Goal: Information Seeking & Learning: Learn about a topic

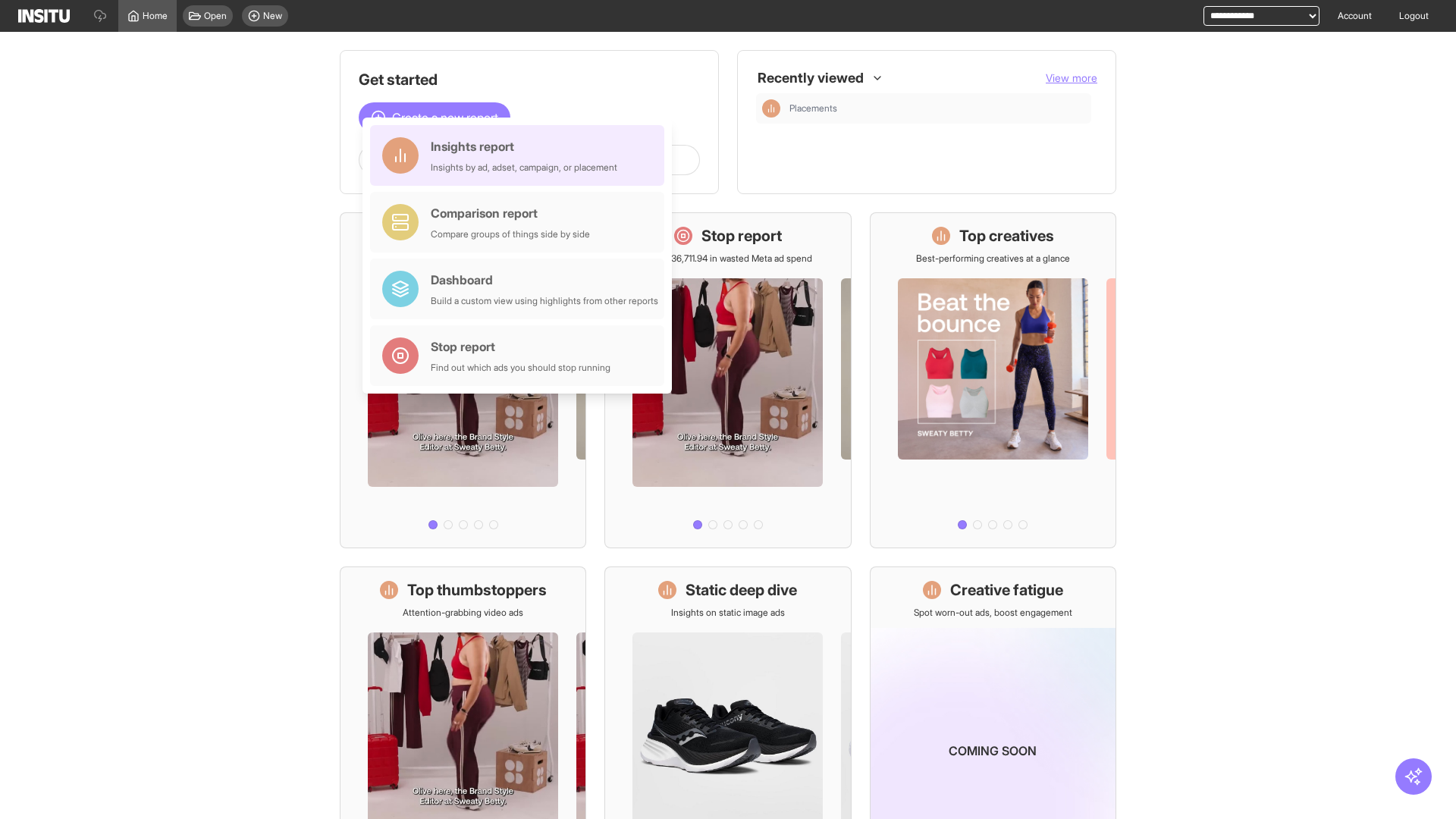
click at [521, 155] on div "Insights report Insights by ad, adset, campaign, or placement" at bounding box center [524, 155] width 187 height 36
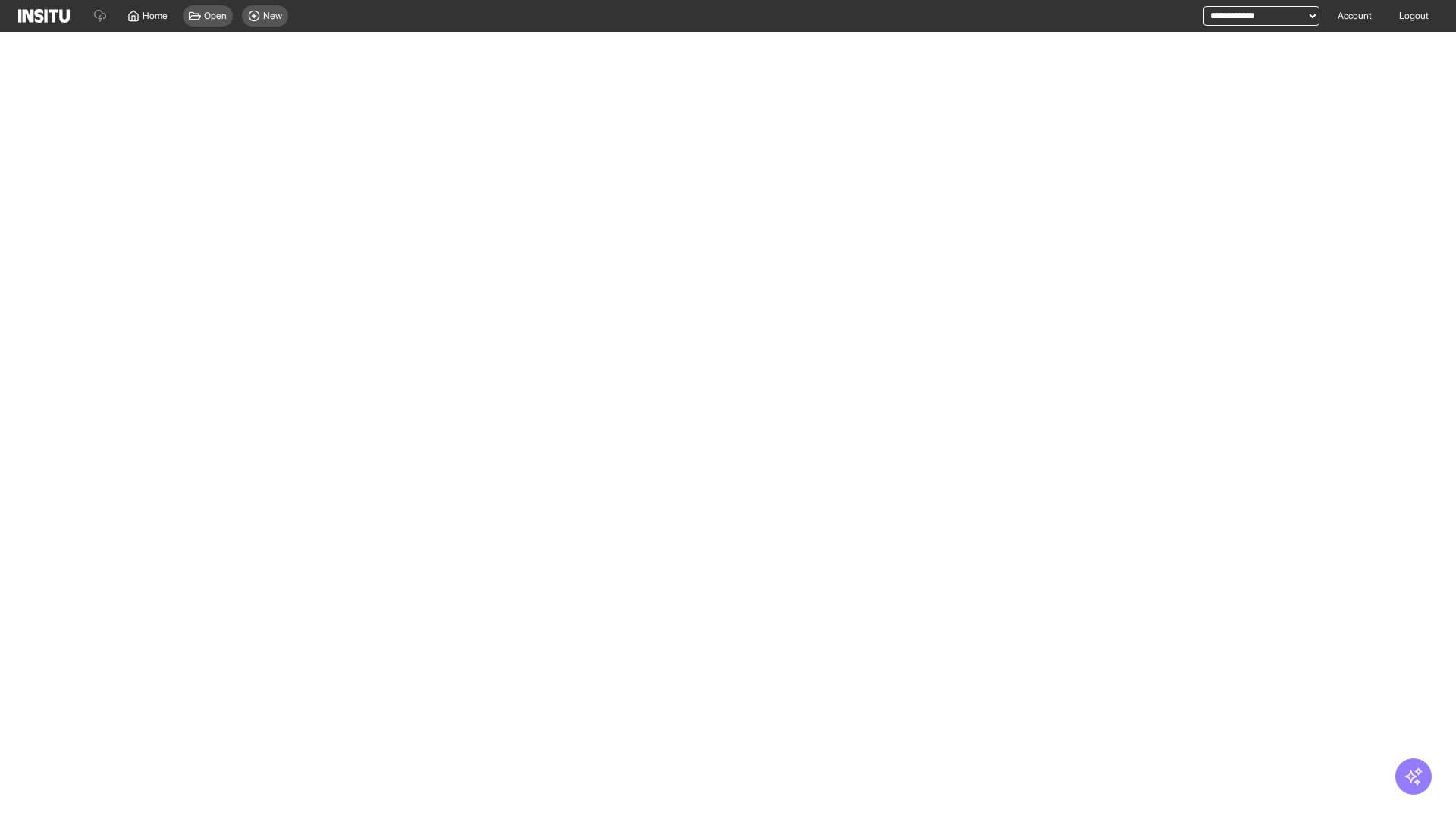
select select "**"
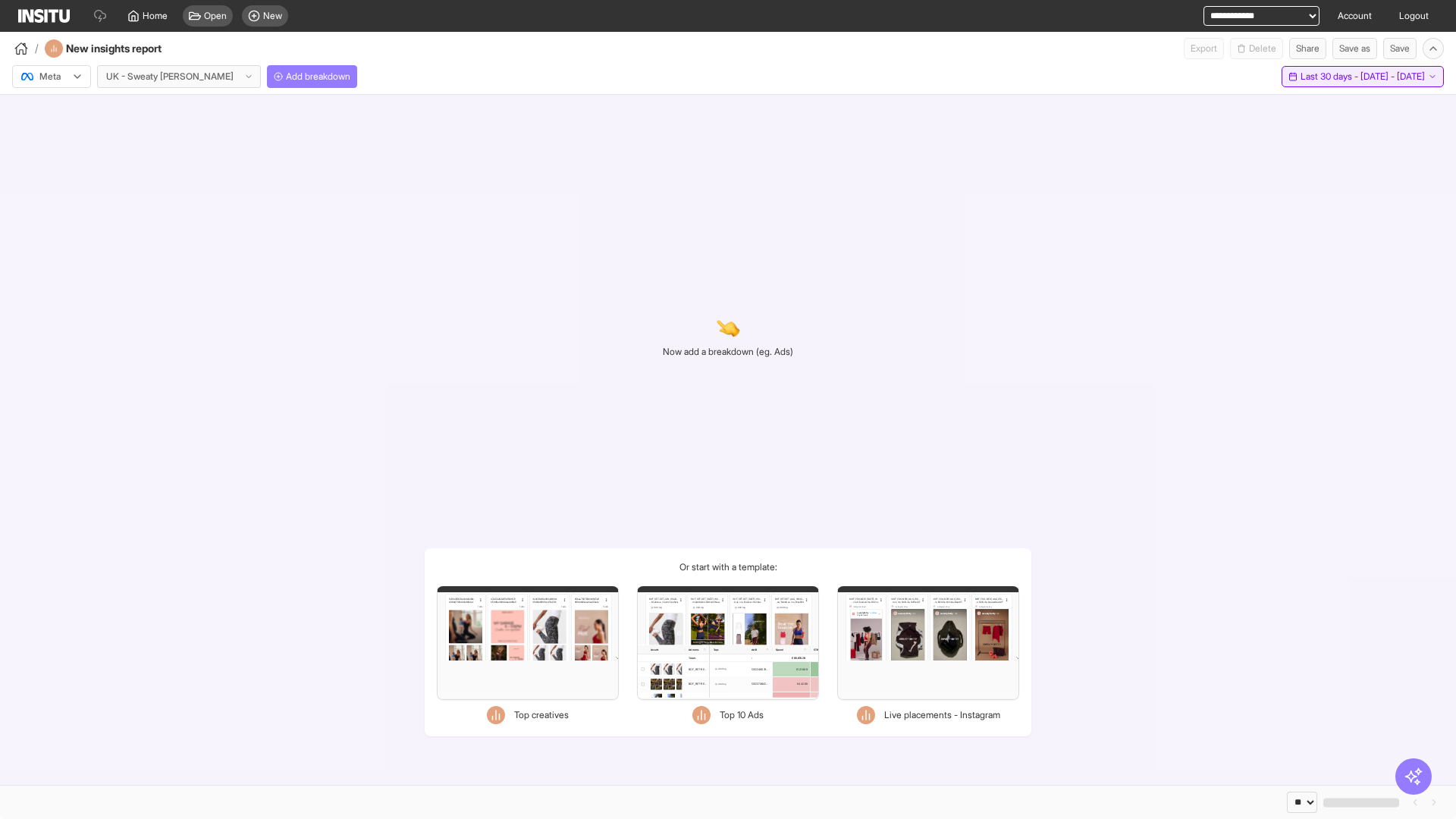
click at [1328, 77] on span "Last 30 days - [DATE] - [DATE]" at bounding box center [1362, 77] width 124 height 12
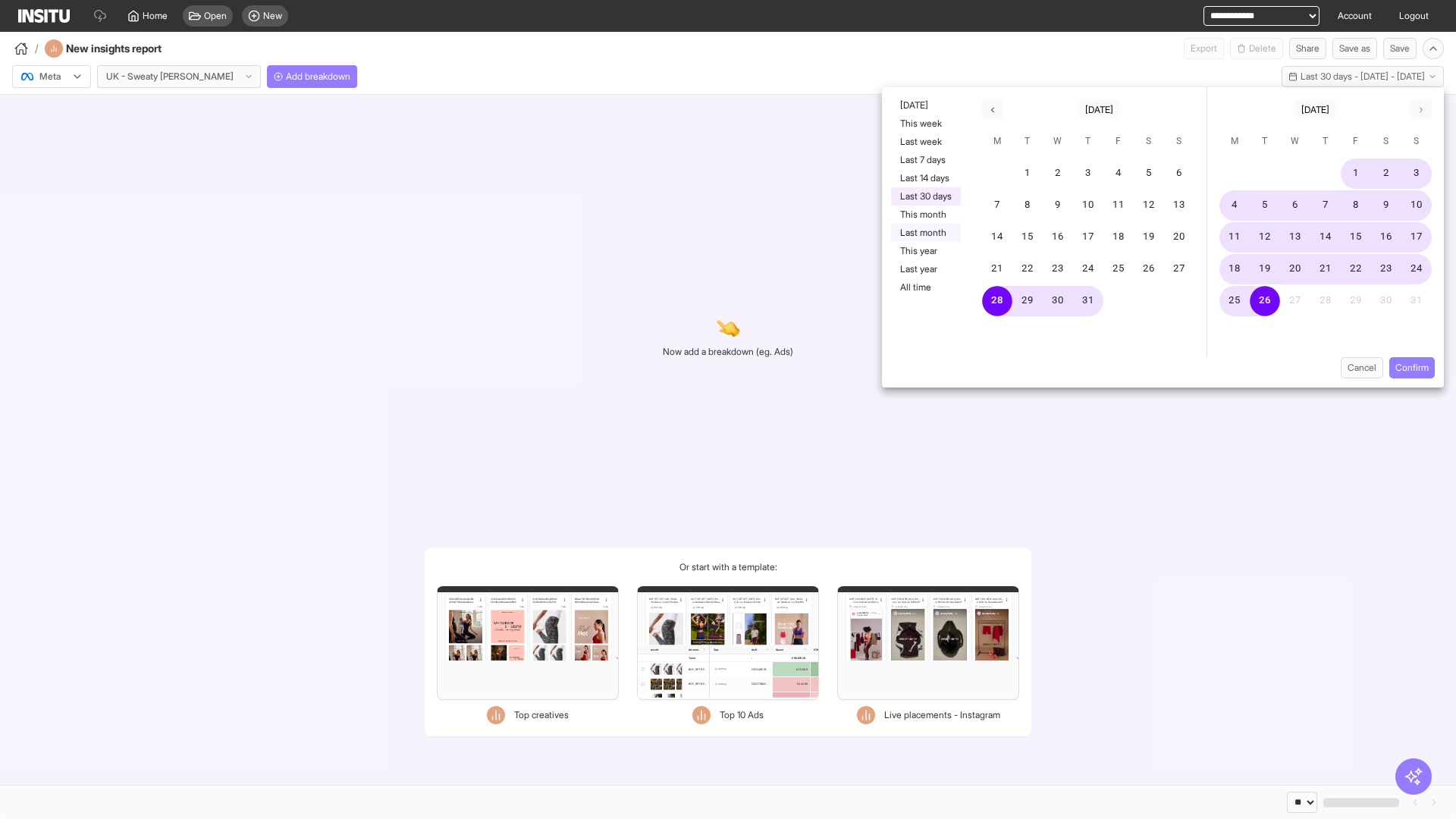
click at [925, 233] on button "Last month" at bounding box center [925, 233] width 70 height 18
